Goal: Task Accomplishment & Management: Manage account settings

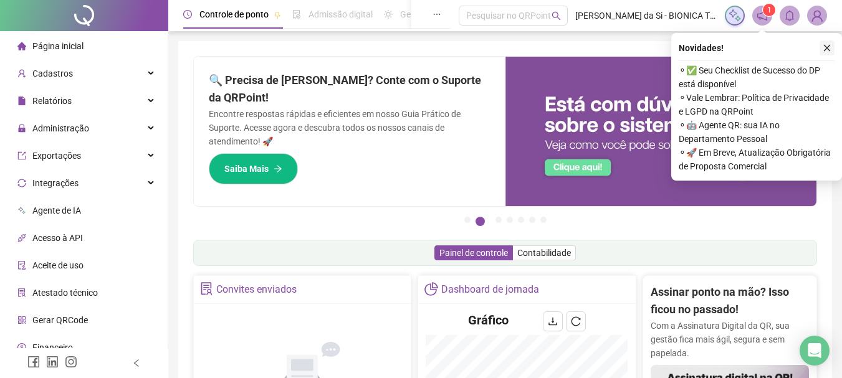
click at [826, 47] on icon "close" at bounding box center [827, 48] width 7 height 7
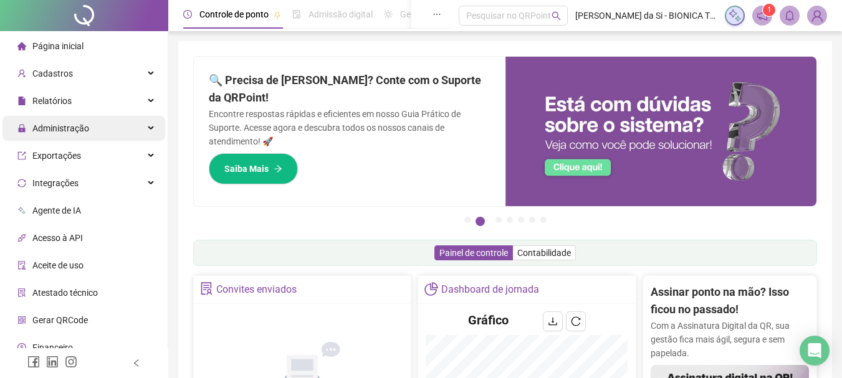
click at [61, 129] on span "Administração" at bounding box center [60, 128] width 57 height 10
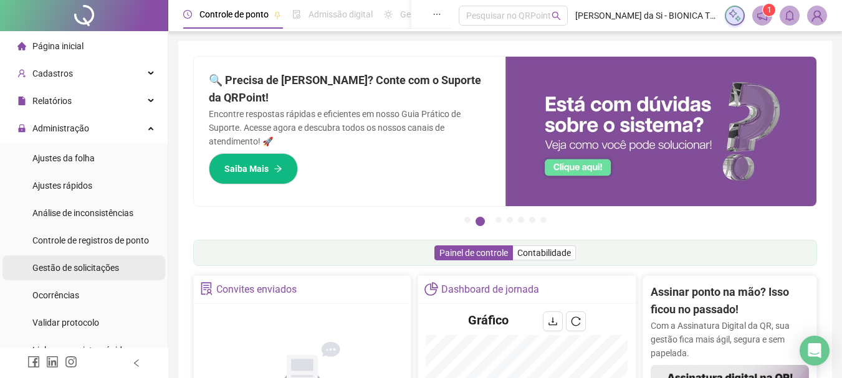
click at [70, 263] on span "Gestão de solicitações" at bounding box center [75, 268] width 87 height 10
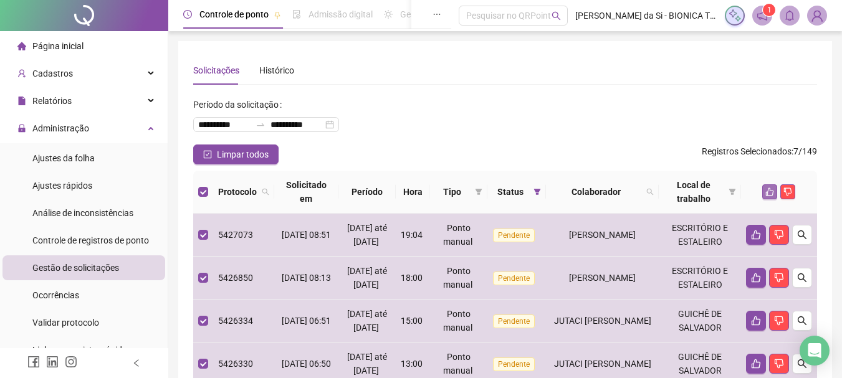
click at [772, 187] on button "button" at bounding box center [769, 192] width 15 height 15
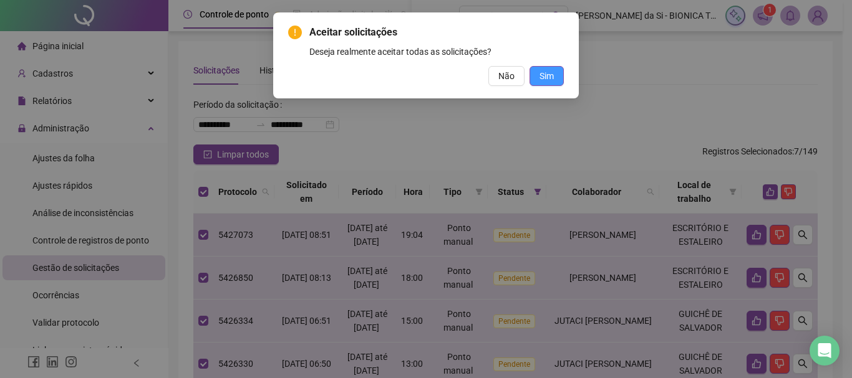
click at [547, 77] on span "Sim" at bounding box center [546, 76] width 14 height 14
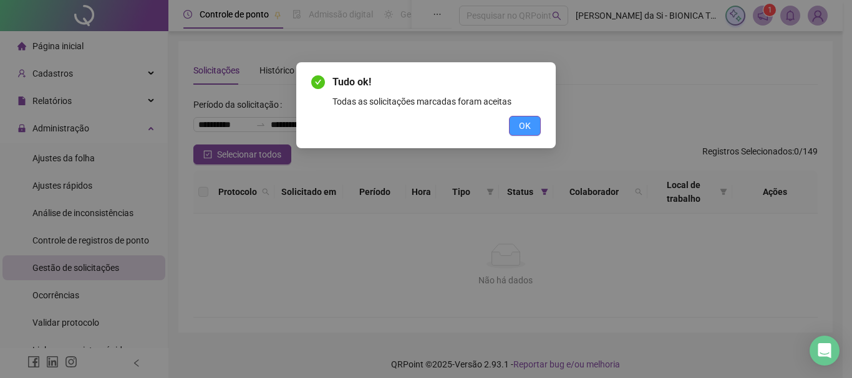
drag, startPoint x: 519, startPoint y: 119, endPoint x: 534, endPoint y: 144, distance: 29.1
click at [519, 119] on span "OK" at bounding box center [525, 126] width 12 height 14
